Goal: Find specific page/section

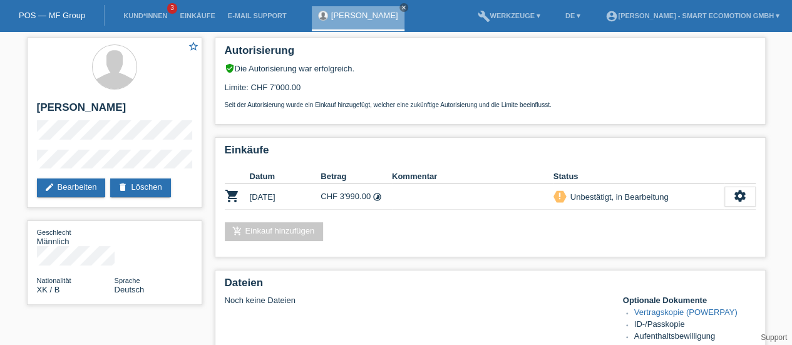
click at [69, 107] on h2 "[PERSON_NAME]" at bounding box center [114, 110] width 155 height 19
copy h2 "Shemsedin"
click at [34, 167] on div "star_border [PERSON_NAME] edit Bearbeiten delete Löschen" at bounding box center [114, 123] width 175 height 170
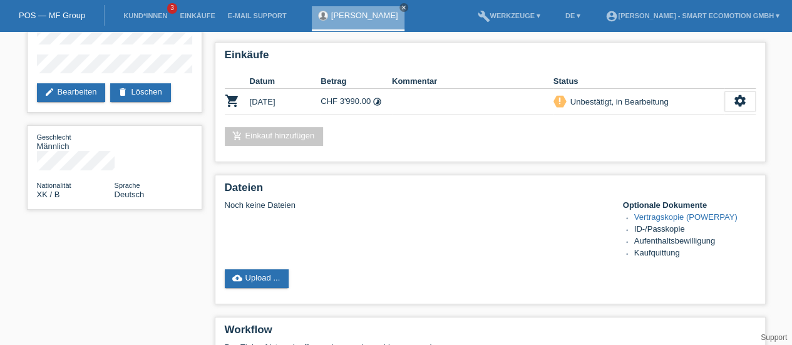
scroll to position [96, 0]
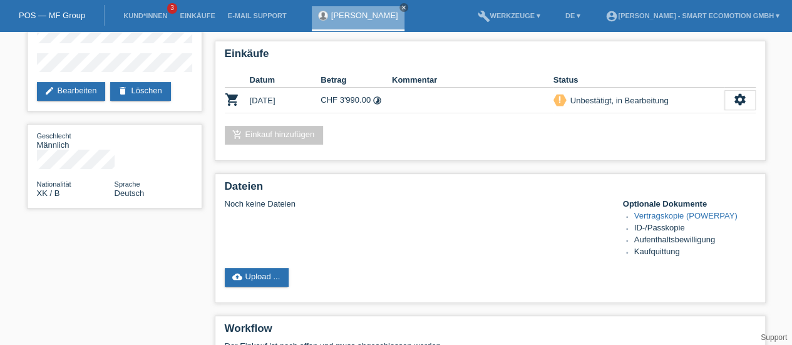
click at [652, 217] on link "Vertragskopie (POWERPAY)" at bounding box center [685, 215] width 103 height 9
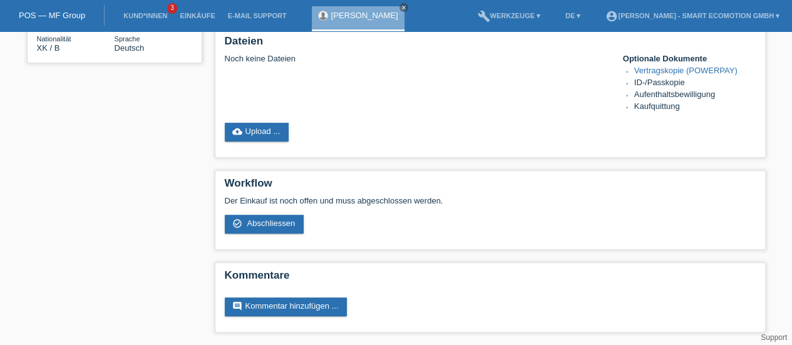
click at [778, 337] on link "Support" at bounding box center [774, 337] width 26 height 9
